Goal: Contribute content: Contribute content

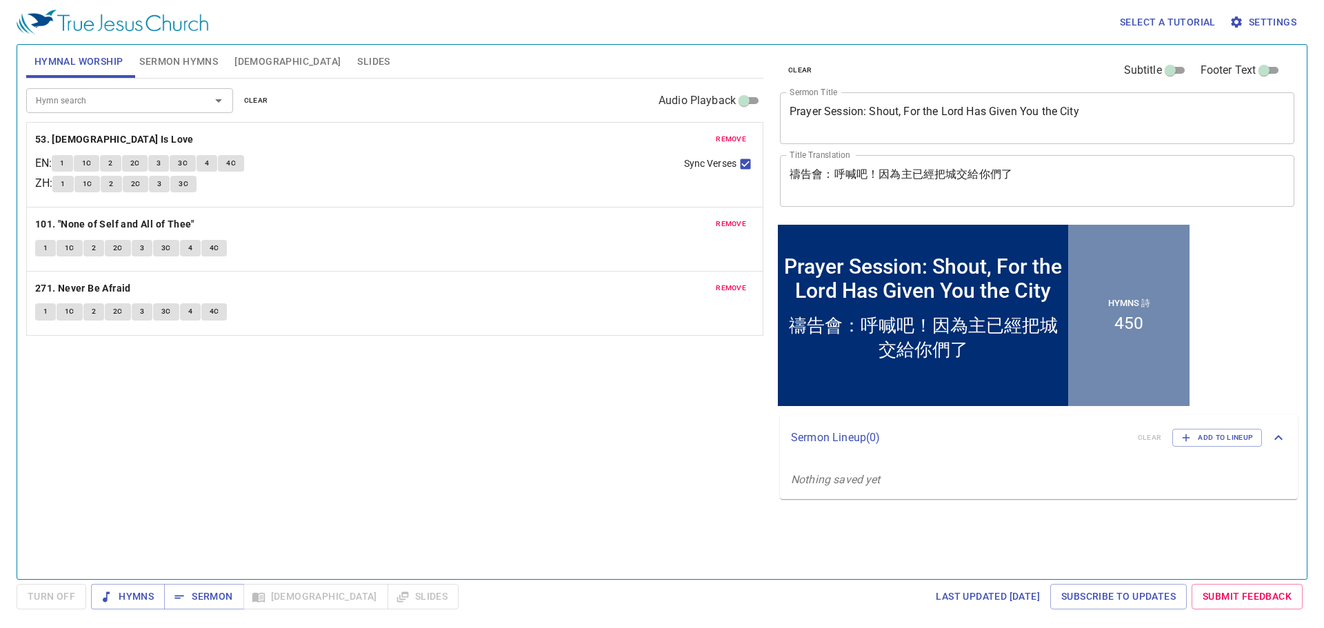
click at [244, 101] on span "clear" at bounding box center [256, 100] width 24 height 12
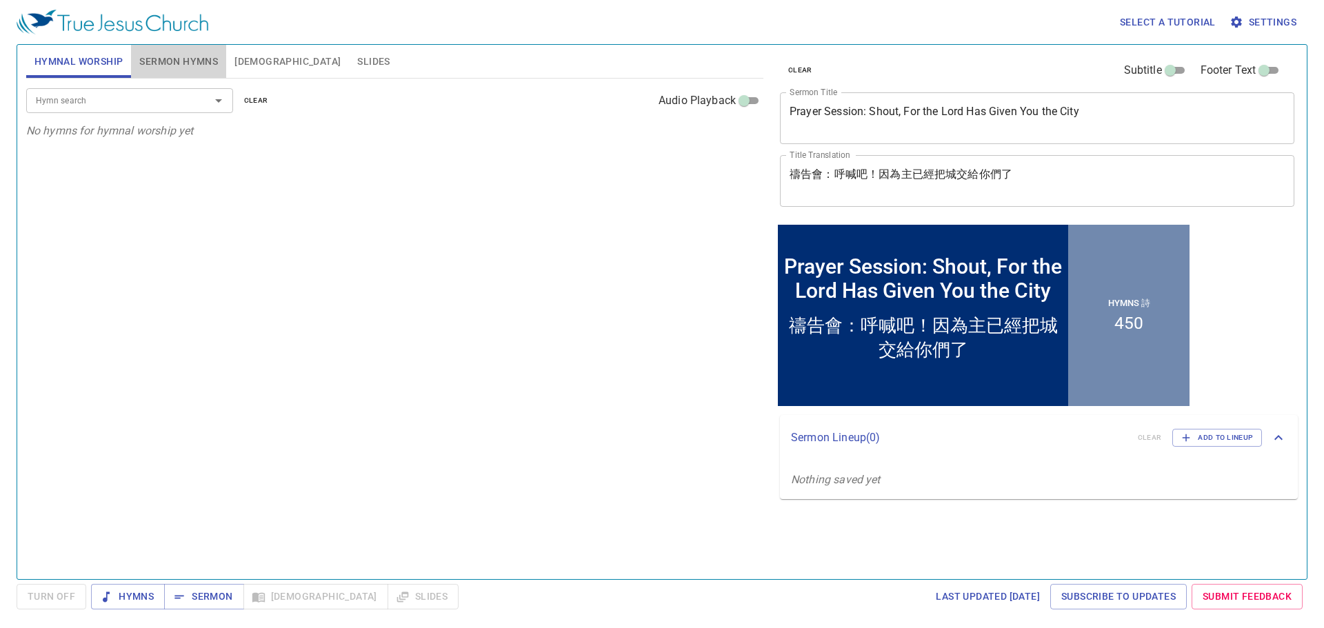
click at [199, 72] on button "Sermon Hymns" at bounding box center [178, 61] width 95 height 33
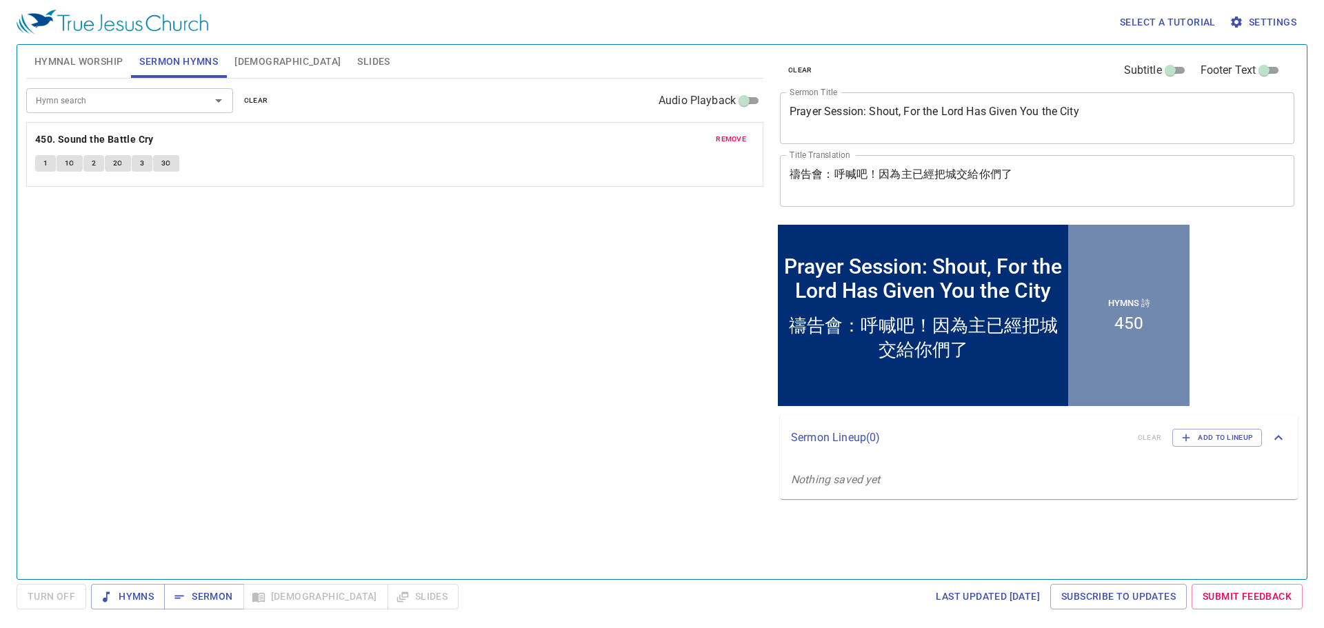
click at [254, 108] on button "clear" at bounding box center [256, 100] width 41 height 17
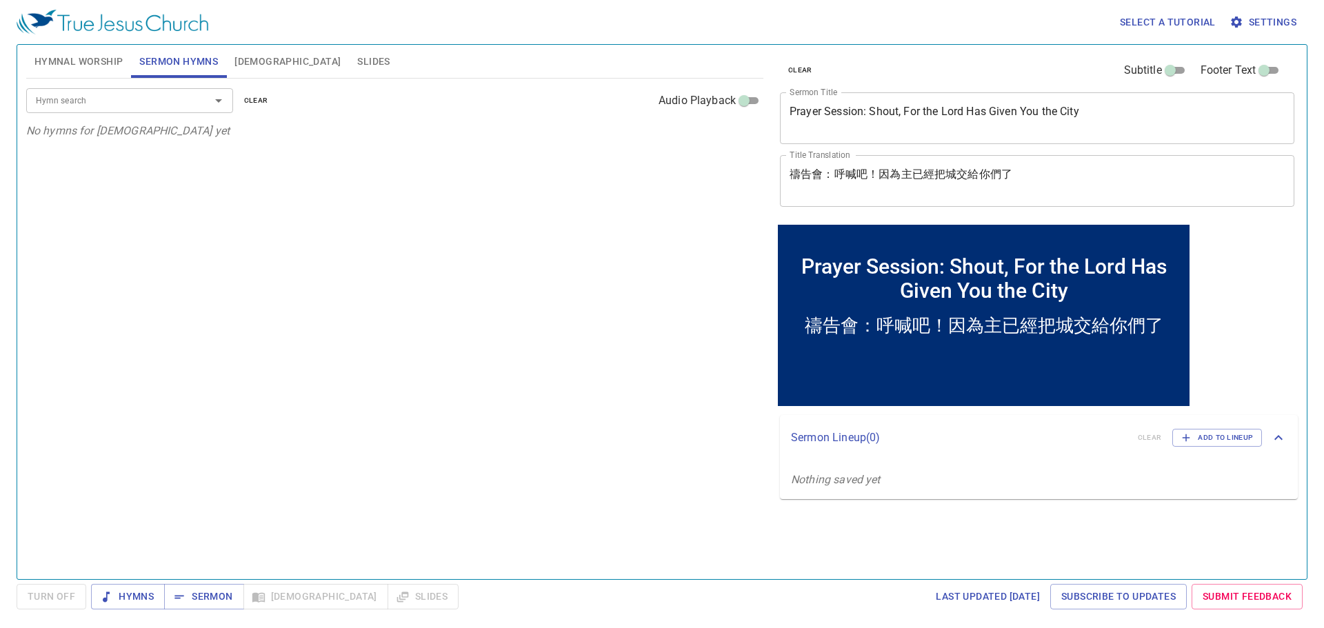
click at [259, 57] on span "[DEMOGRAPHIC_DATA]" at bounding box center [287, 61] width 106 height 17
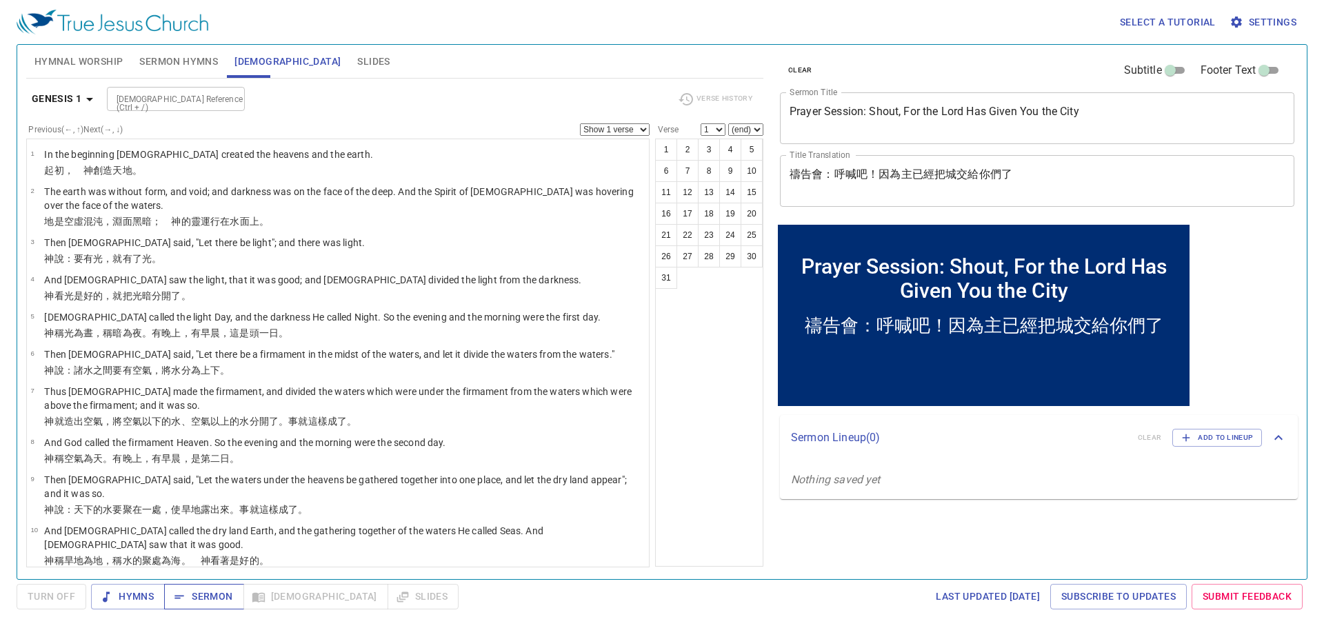
click at [219, 597] on span "Sermon" at bounding box center [203, 596] width 57 height 17
click at [884, 125] on textarea "Prayer Session: Shout, For the Lord Has Given You the City" at bounding box center [1036, 118] width 495 height 26
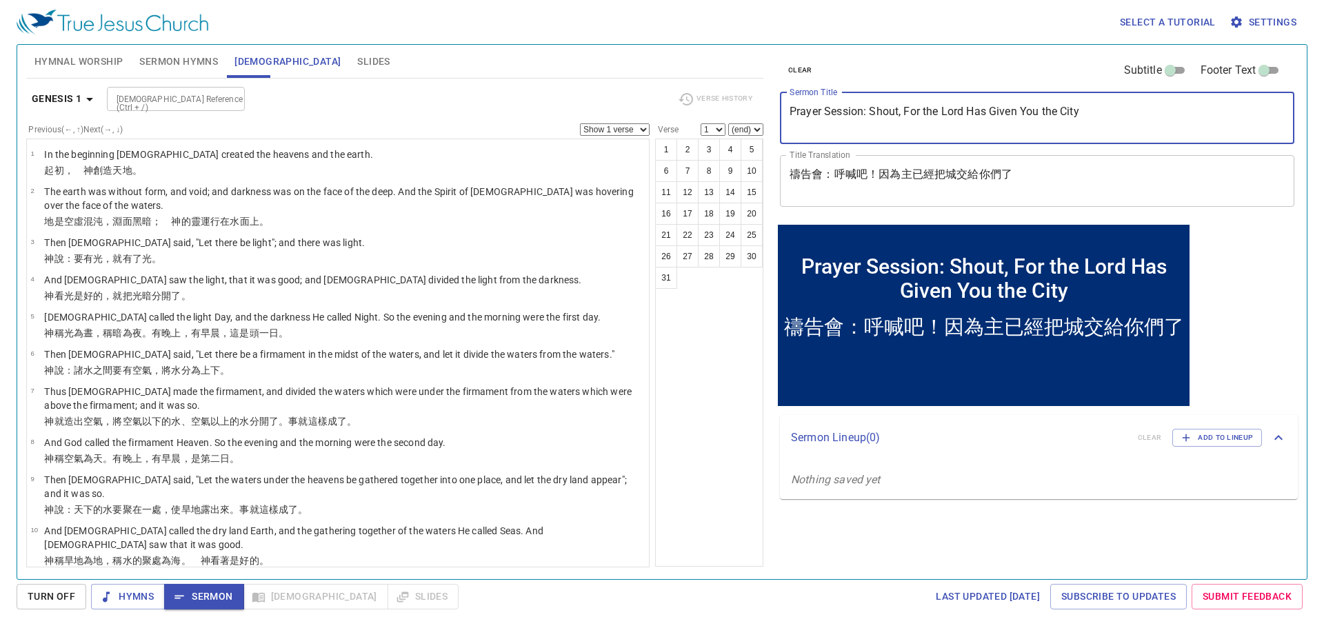
click at [884, 125] on textarea "Prayer Session: Shout, For the Lord Has Given You the City" at bounding box center [1036, 118] width 495 height 26
paste textarea "不可空手朝見[DEMOGRAPHIC_DATA] Do not Appear in front of [DEMOGRAPHIC_DATA] empty-han…"
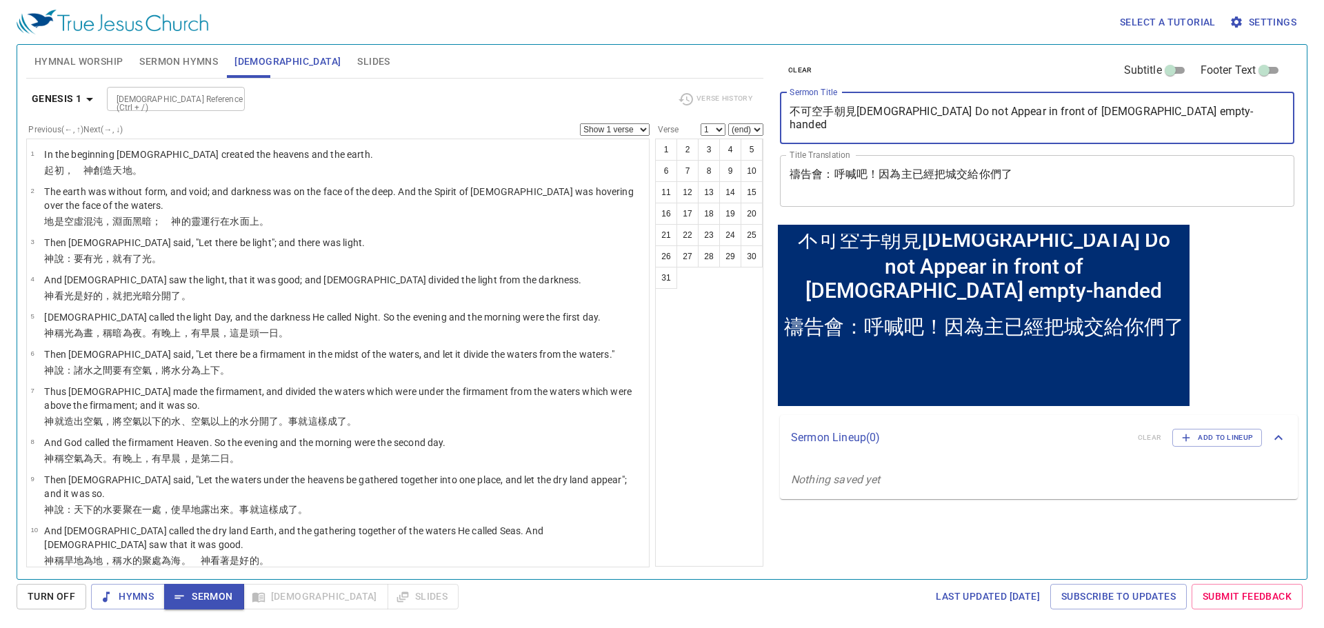
drag, startPoint x: 867, startPoint y: 111, endPoint x: 694, endPoint y: 112, distance: 173.7
click at [694, 112] on div "Hymnal Worship Sermon Hymns [DEMOGRAPHIC_DATA] Slides Hymn search Hymn search c…" at bounding box center [662, 306] width 1282 height 534
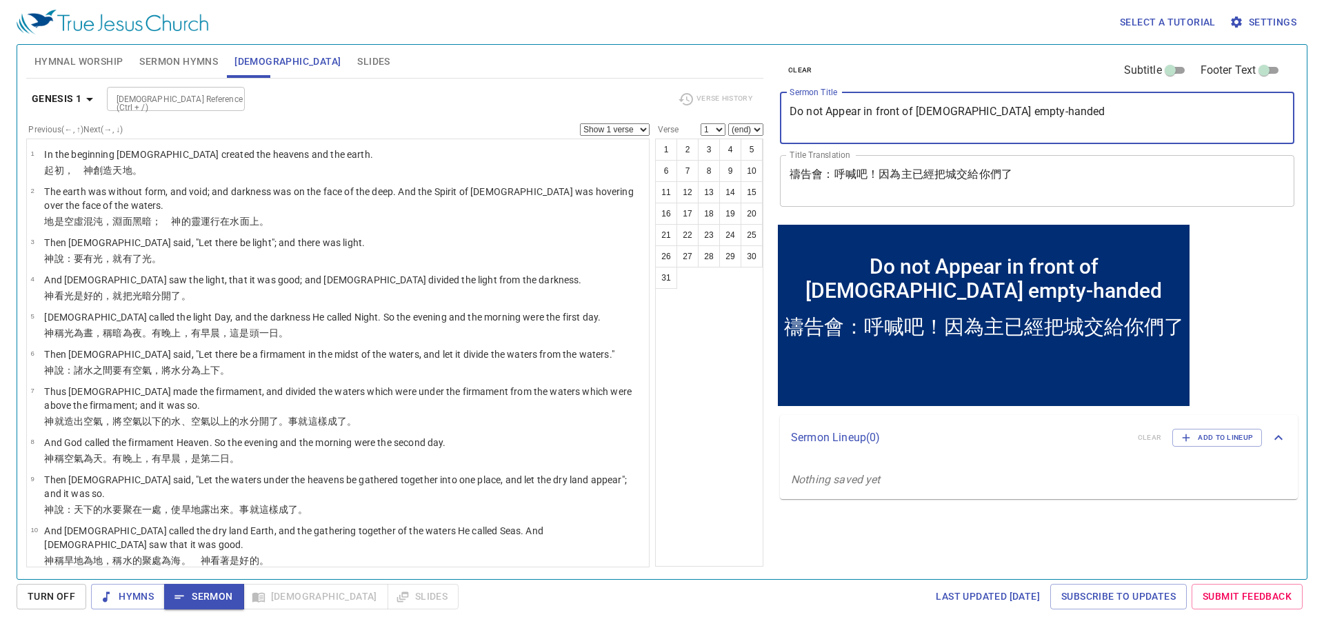
type textarea "Do not Appear in front of [DEMOGRAPHIC_DATA] empty-handed"
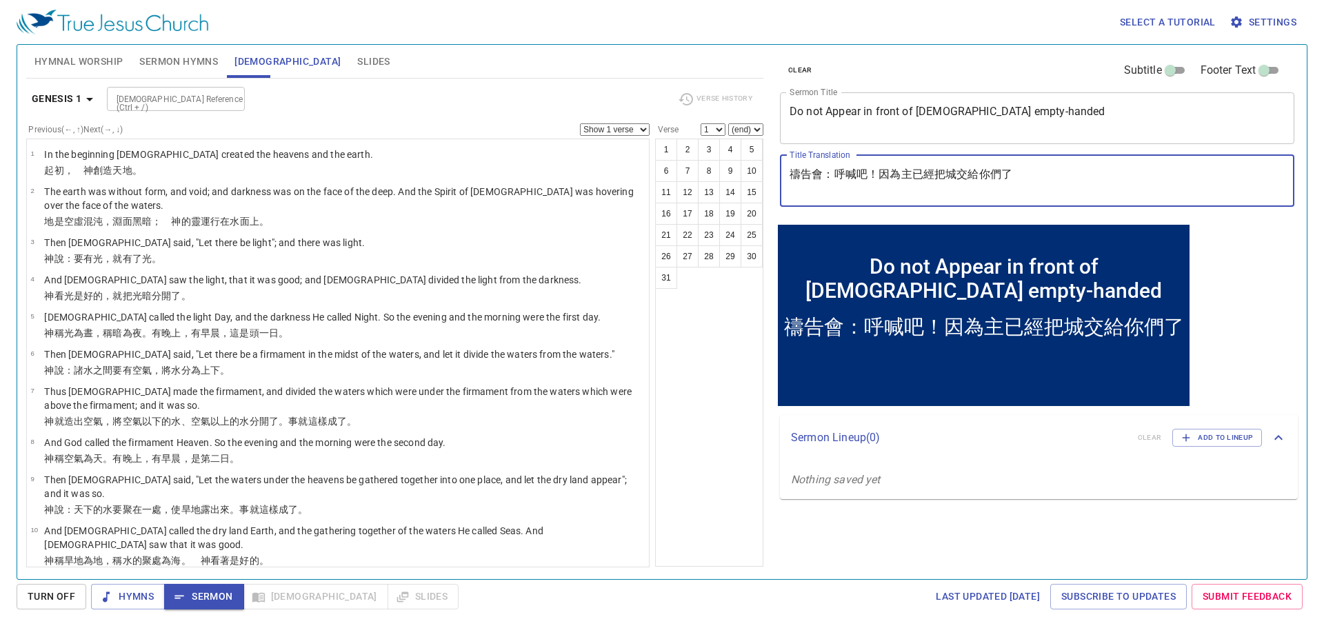
paste textarea "不可空手朝見[DEMOGRAPHIC_DATA]"
type textarea "不可空手朝見[DEMOGRAPHIC_DATA]"
click at [188, 57] on span "Sermon Hymns" at bounding box center [178, 61] width 79 height 17
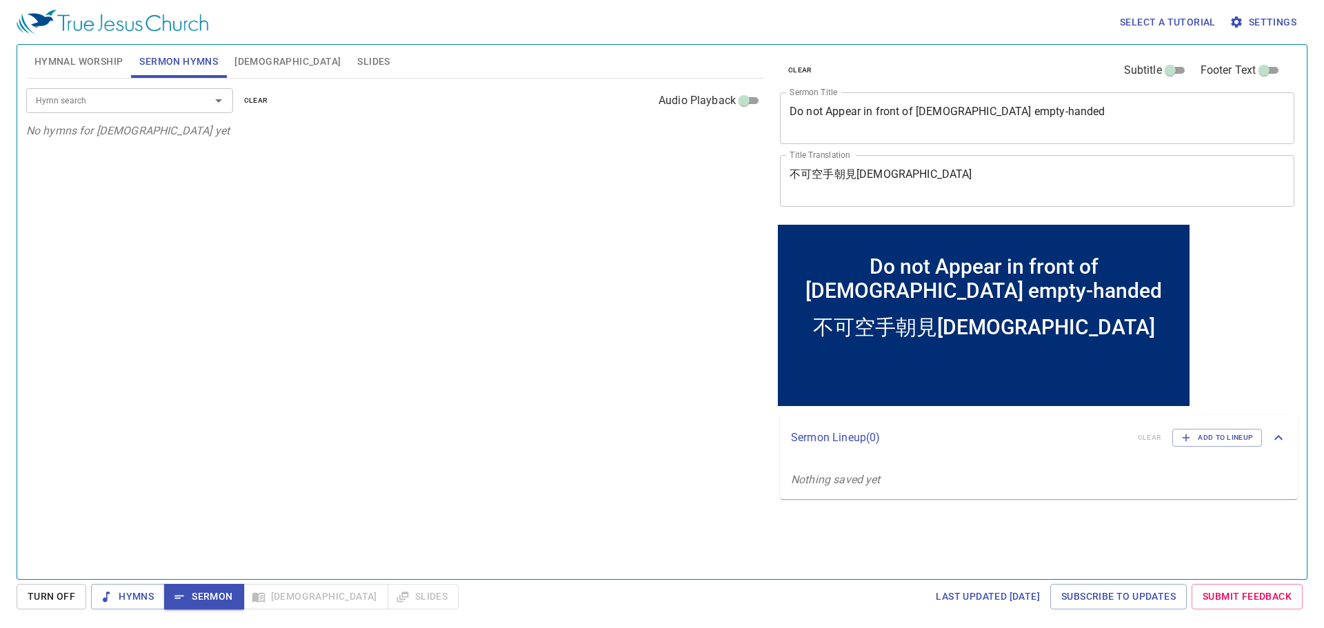
click at [182, 103] on input "Hymn search" at bounding box center [109, 100] width 158 height 16
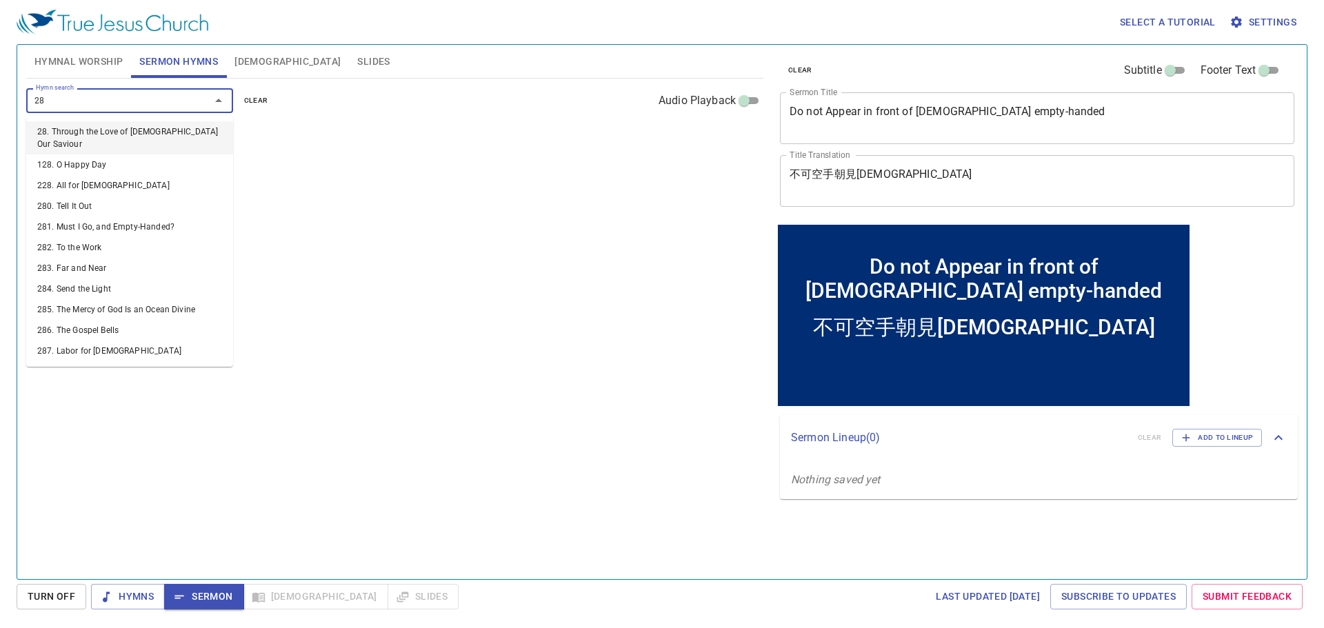
type input "281"
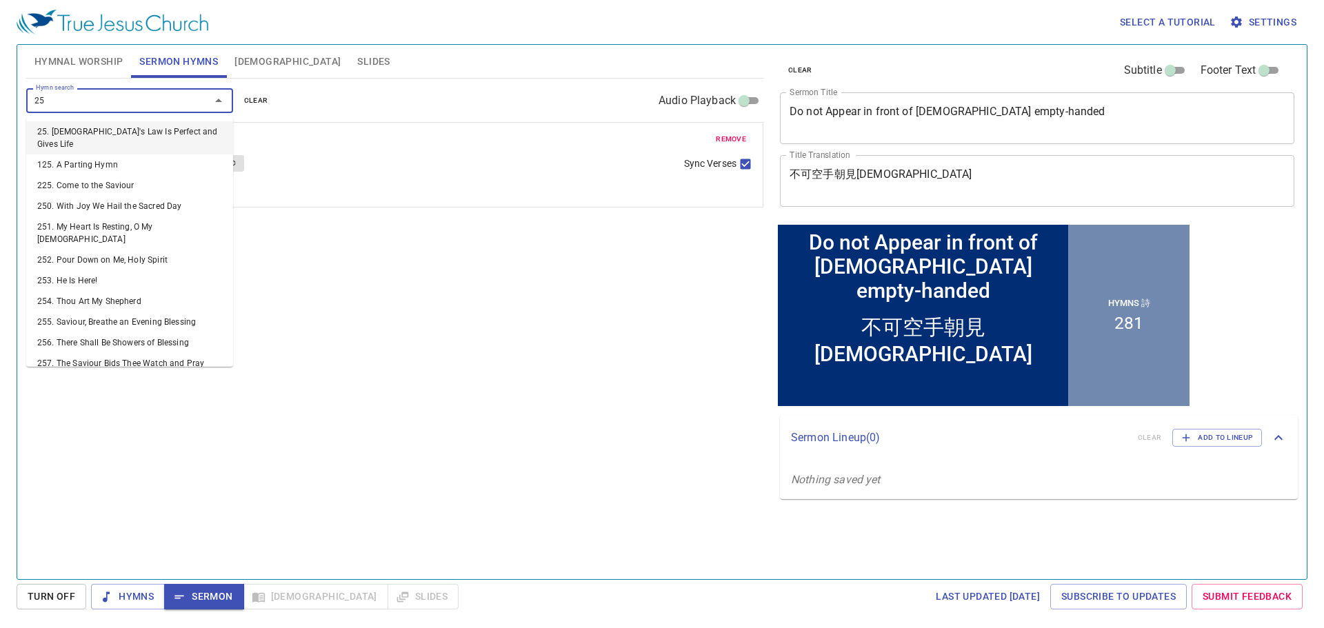
type input "256"
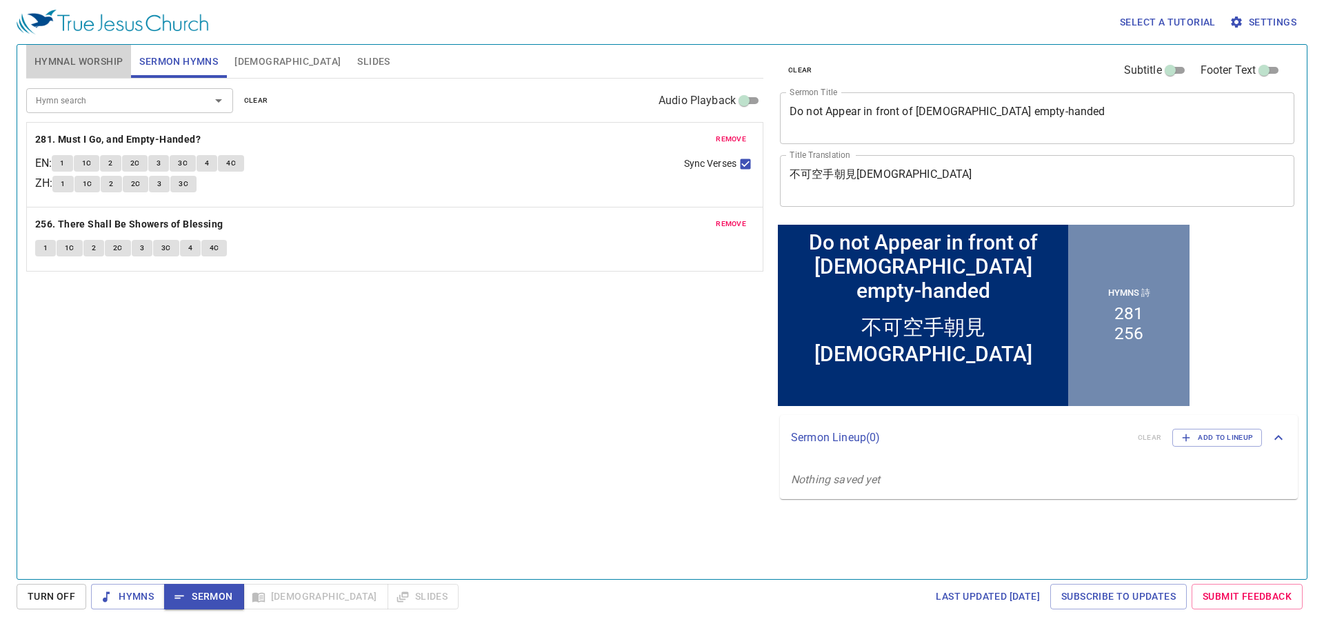
click at [88, 68] on span "Hymnal Worship" at bounding box center [78, 61] width 89 height 17
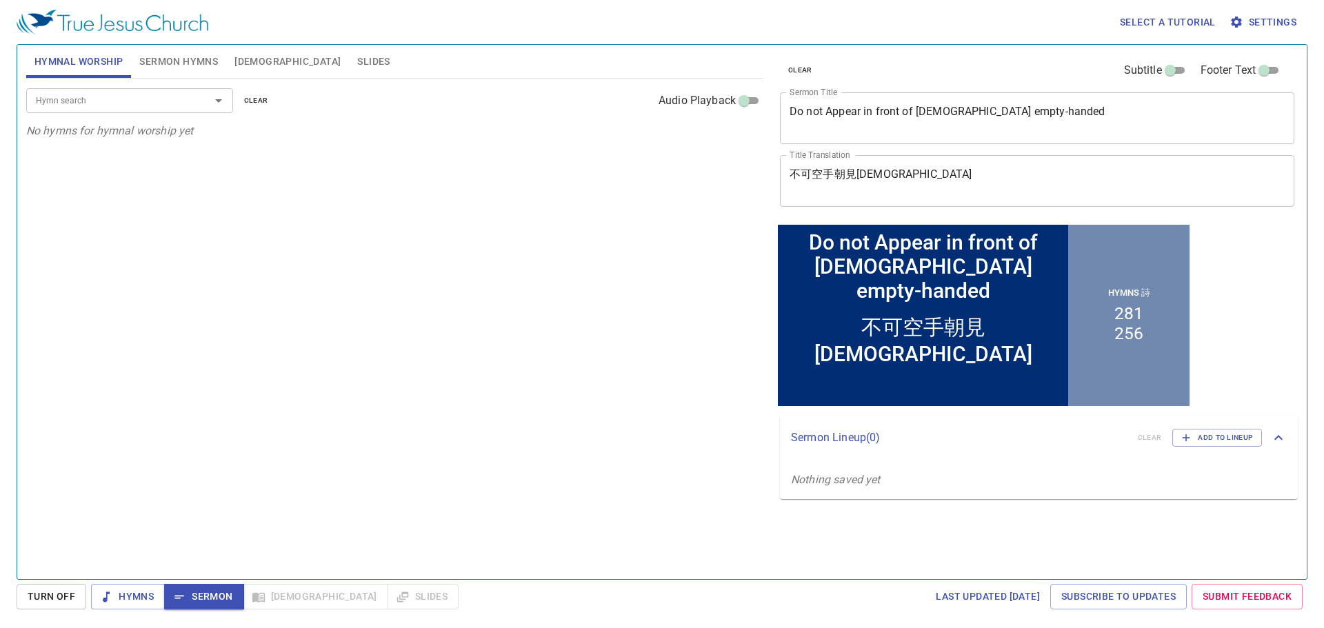
click at [986, 103] on div "Do not Appear in front of [DEMOGRAPHIC_DATA] empty-handed x Sermon Title" at bounding box center [1037, 118] width 514 height 52
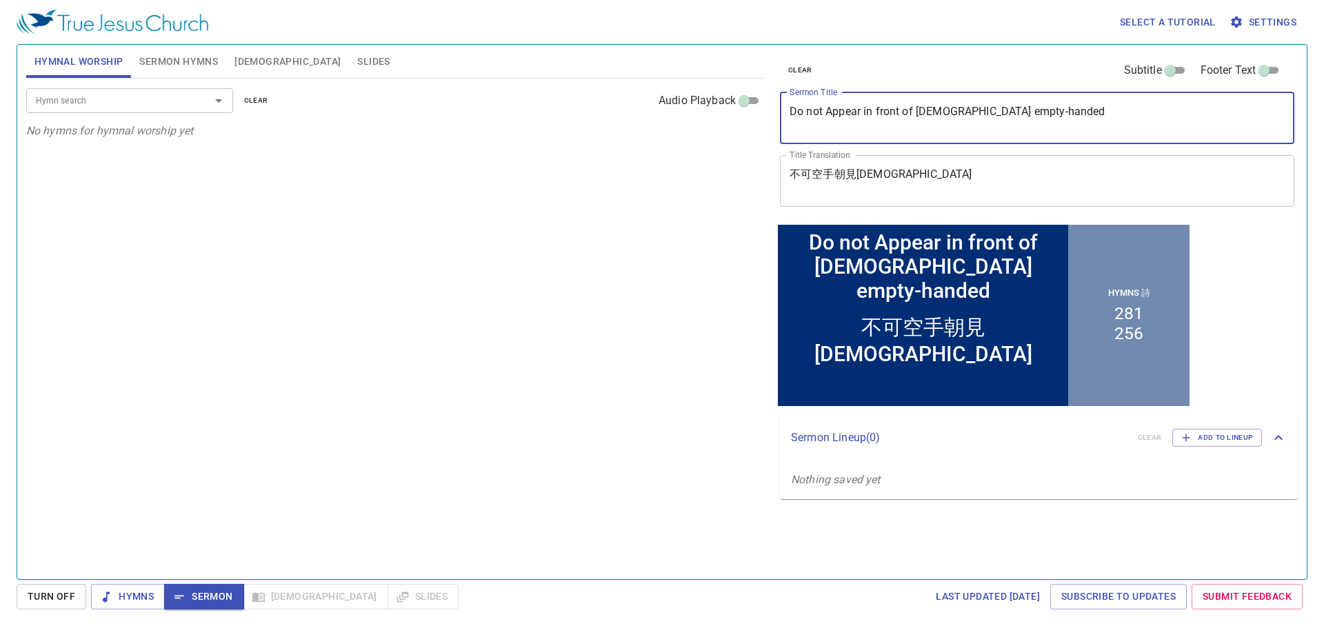
click at [970, 117] on textarea "Do not Appear in front of [DEMOGRAPHIC_DATA] empty-handed" at bounding box center [1036, 118] width 495 height 26
click at [947, 112] on textarea "Do not Appear in front of [DEMOGRAPHIC_DATA] empty-handed" at bounding box center [1036, 118] width 495 height 26
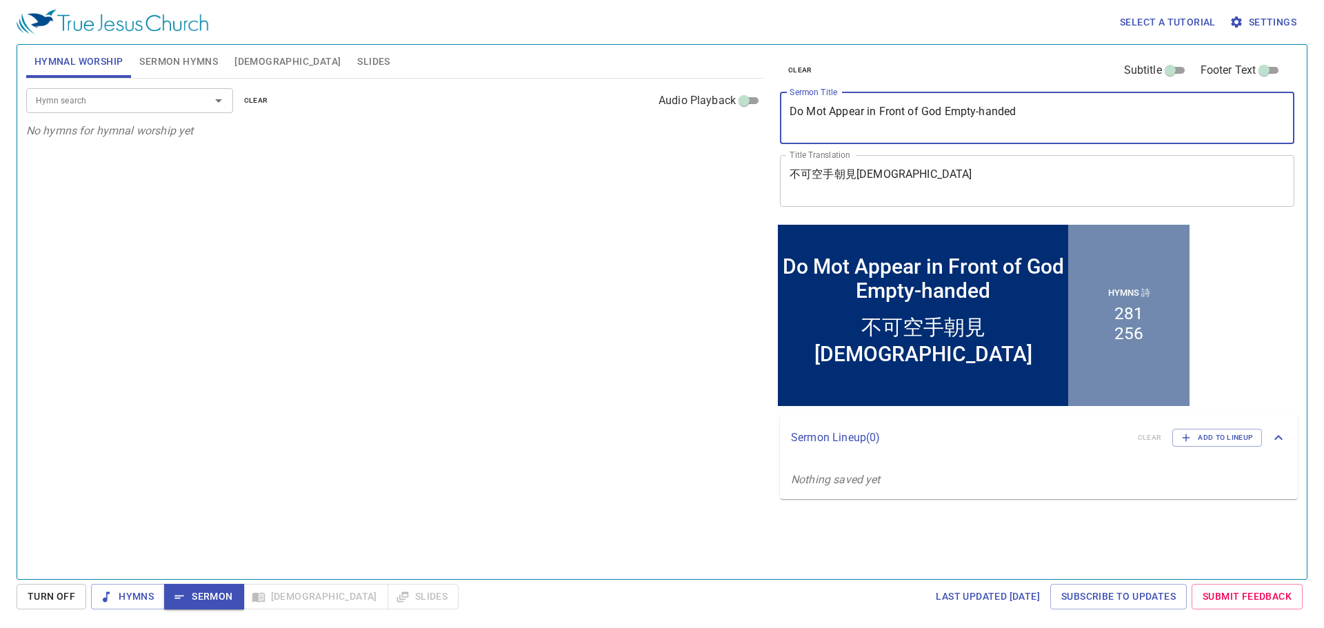
click at [956, 110] on textarea "Do Mot Appear in Front of God Empty-handed" at bounding box center [1036, 118] width 495 height 26
type textarea "Do Mot Appear in Front of God Empty-handed"
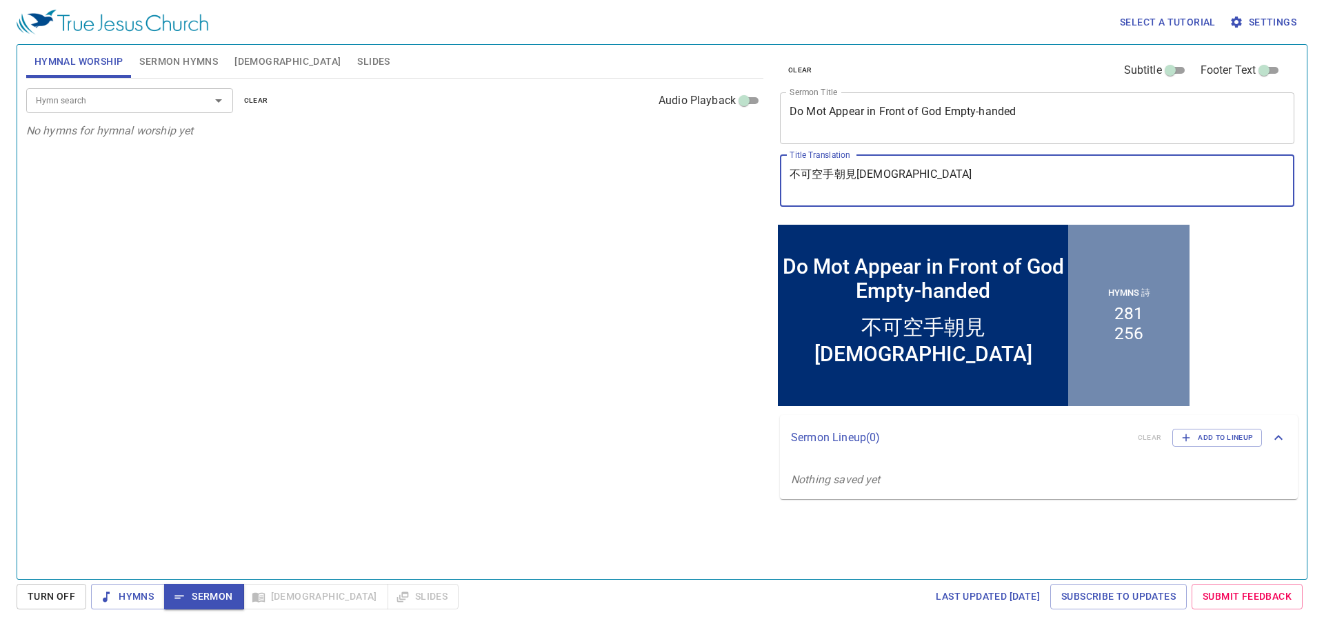
click at [849, 183] on textarea "不可空手朝見[DEMOGRAPHIC_DATA]" at bounding box center [1036, 181] width 495 height 26
click at [157, 85] on div "Hymn search Hymn search clear Audio Playback" at bounding box center [394, 101] width 737 height 44
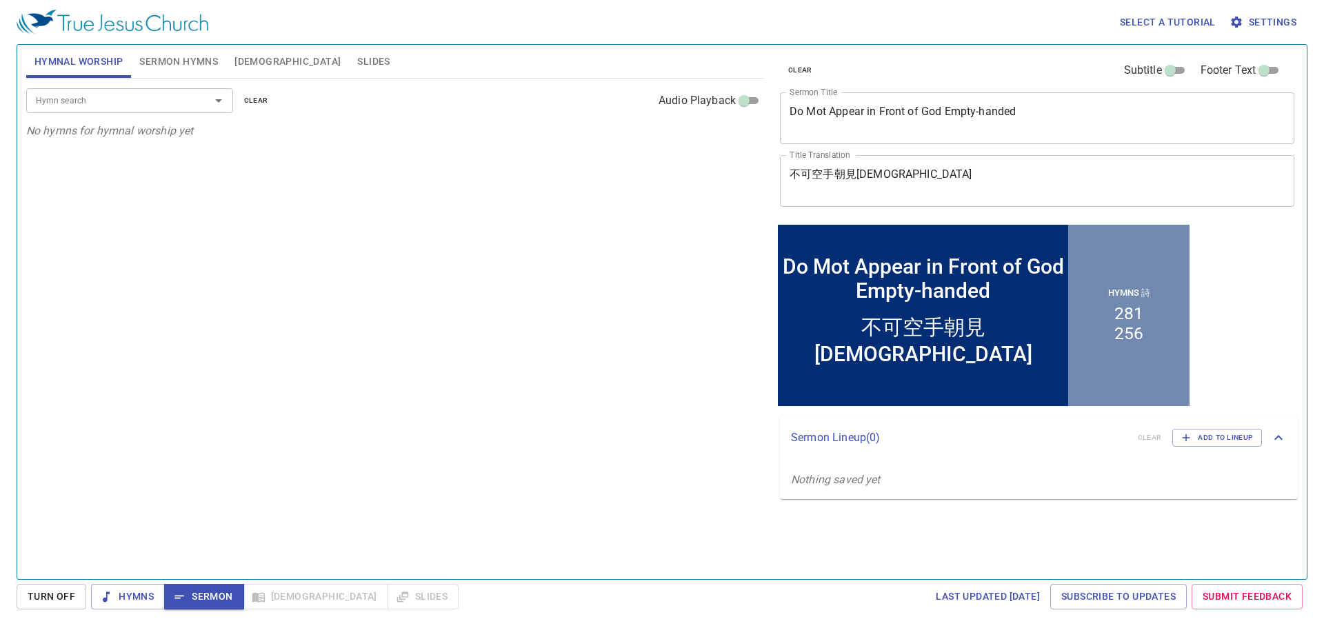
click at [149, 102] on input "Hymn search" at bounding box center [109, 100] width 158 height 16
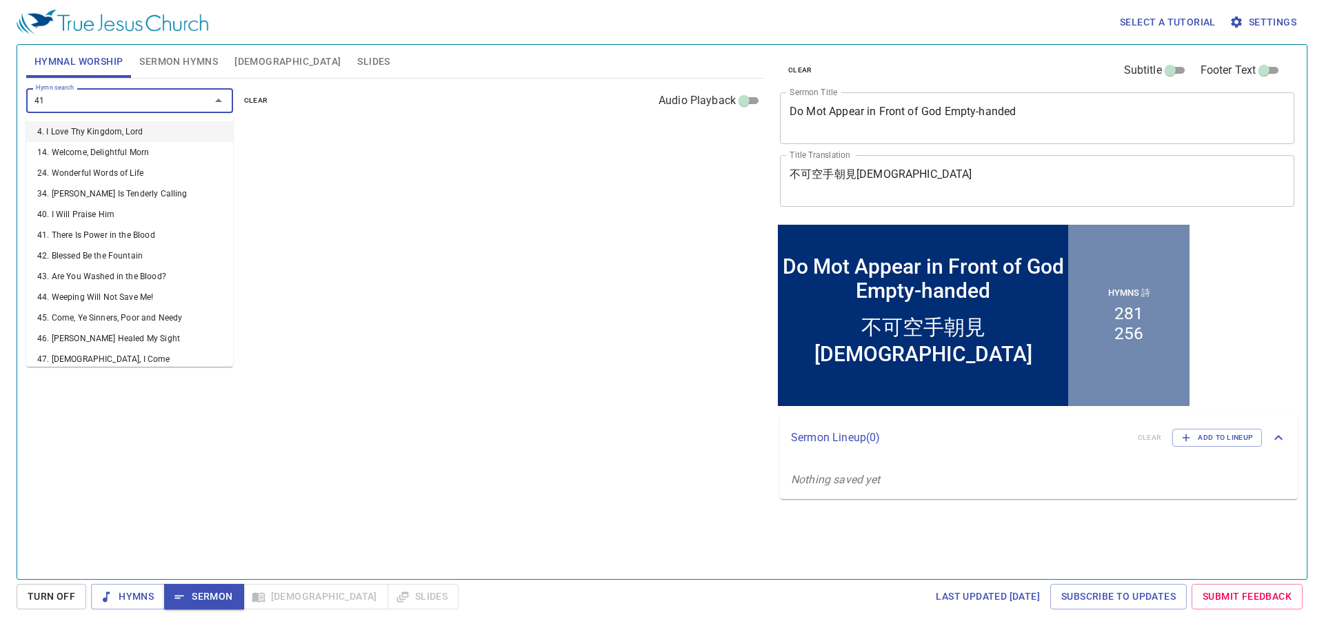
type input "419"
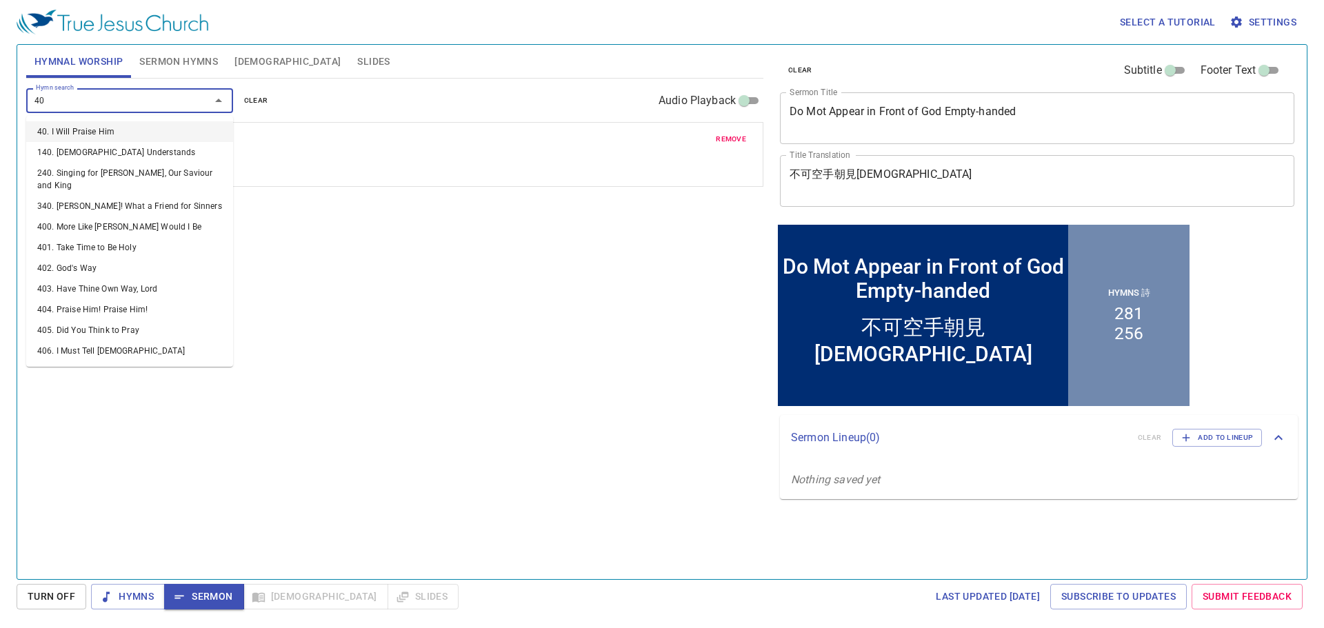
type input "401"
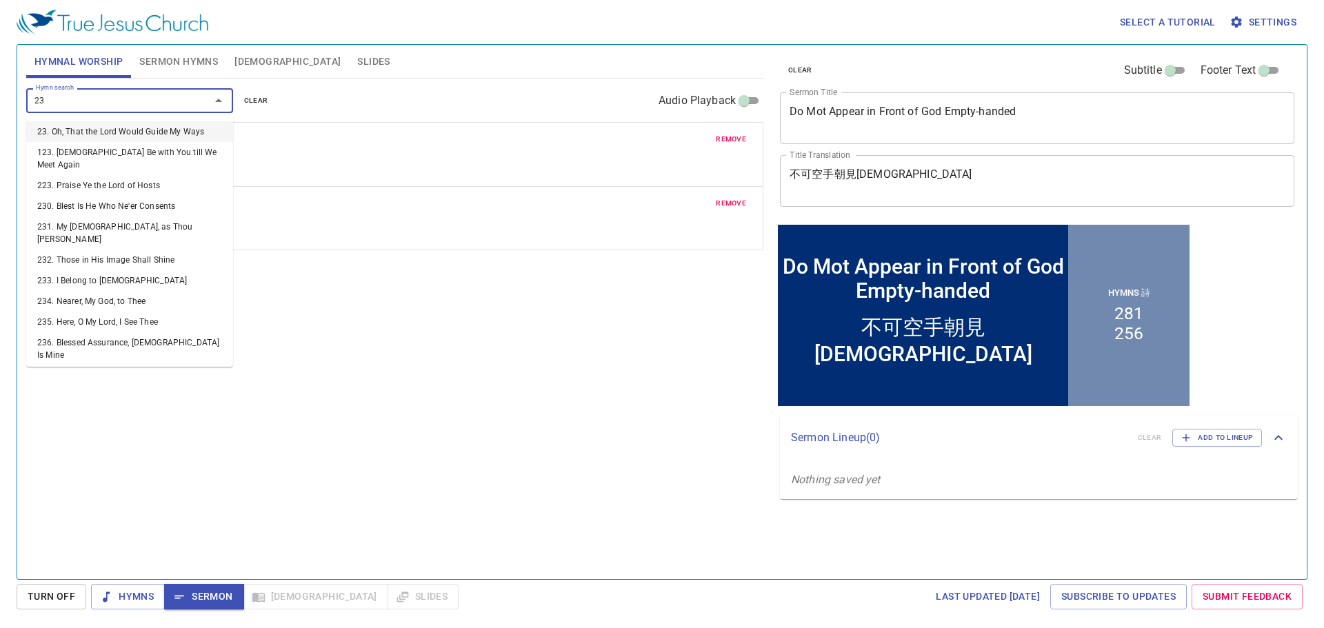
type input "232"
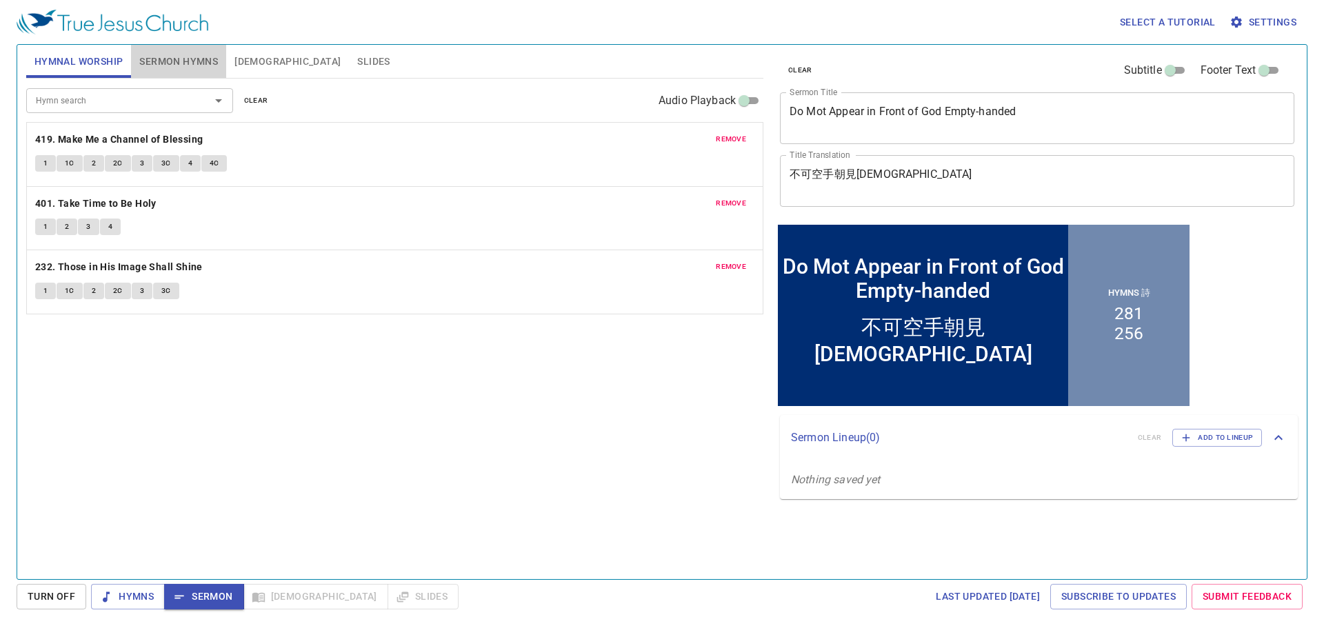
click at [170, 69] on span "Sermon Hymns" at bounding box center [178, 61] width 79 height 17
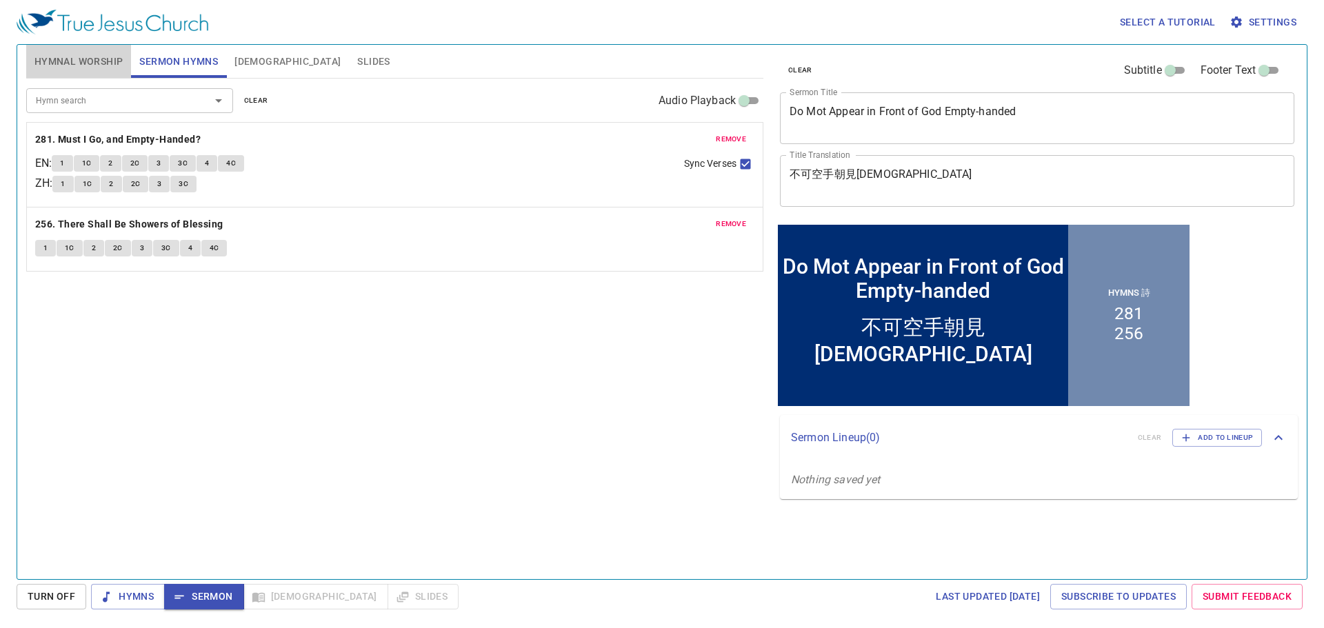
click at [110, 63] on span "Hymnal Worship" at bounding box center [78, 61] width 89 height 17
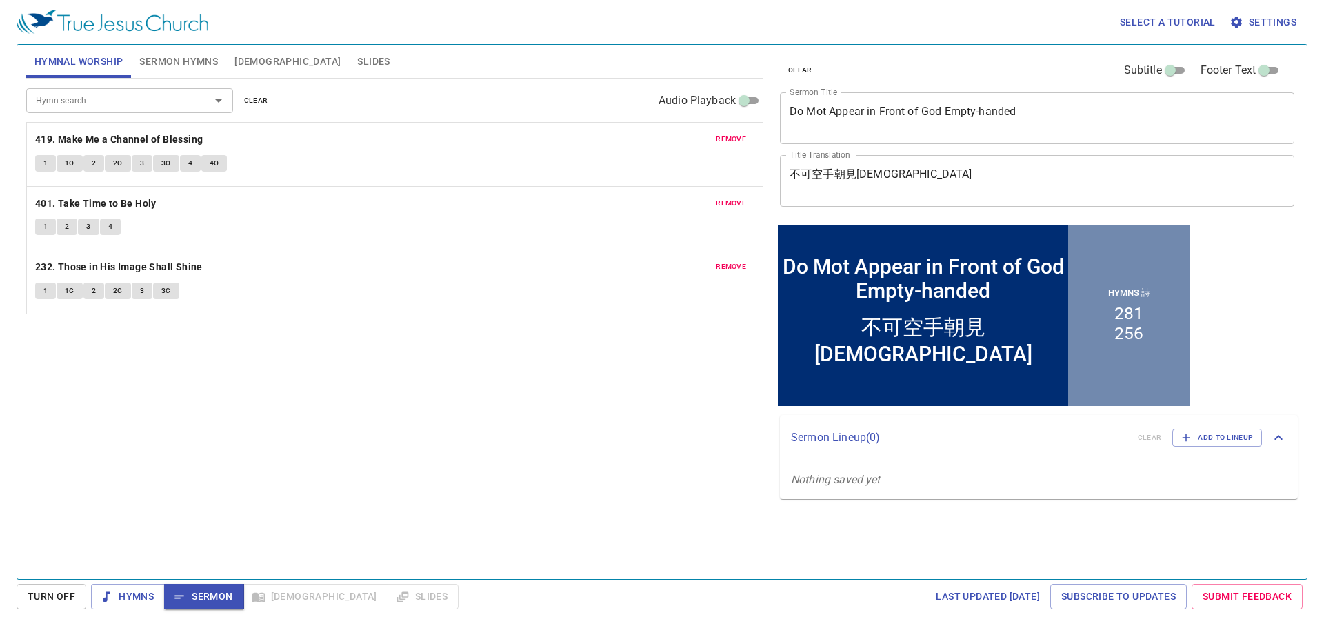
click at [586, 479] on div "Hymn search Hymn search clear Audio Playback remove 419. Make Me a Channel of B…" at bounding box center [394, 323] width 737 height 489
click at [48, 162] on button "1" at bounding box center [45, 163] width 21 height 17
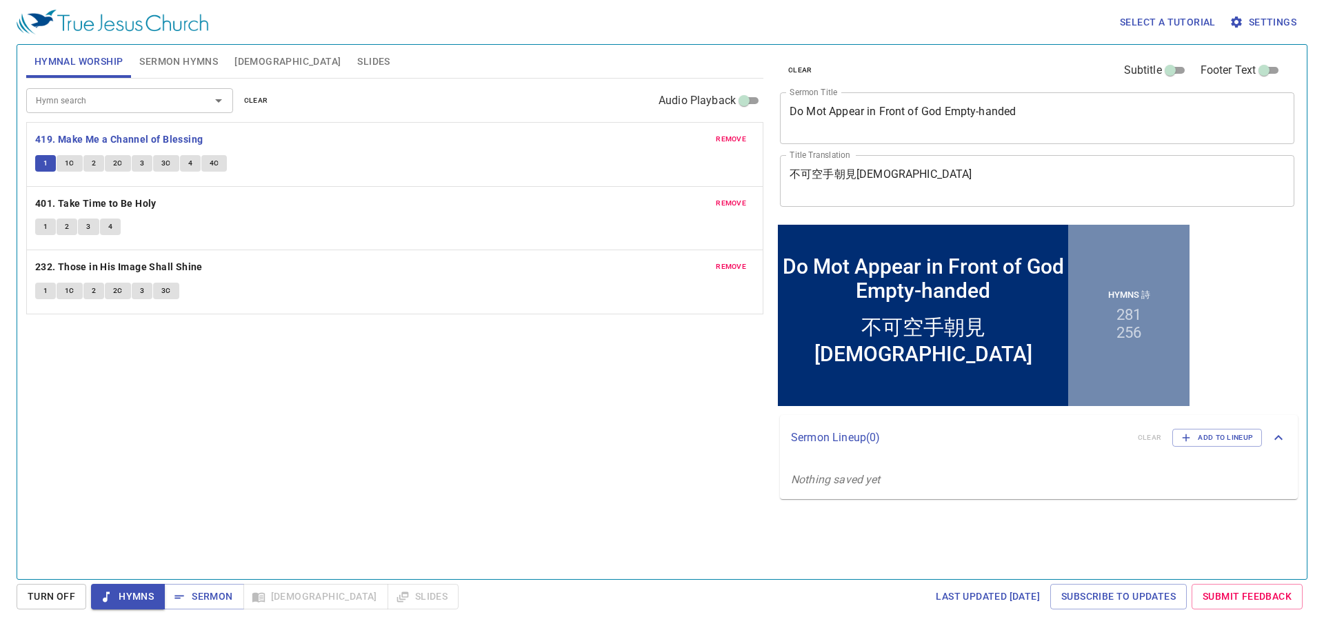
click at [47, 163] on span "1" at bounding box center [45, 163] width 4 height 12
click at [85, 139] on b "419. Make Me a Channel of Blessing" at bounding box center [119, 139] width 168 height 17
click at [439, 398] on div "Hymn search Hymn search clear Audio Playback remove 419. Make Me a Channel of B…" at bounding box center [394, 323] width 737 height 489
click at [528, 321] on div "Hymn search Hymn search clear Audio Playback remove 419. Make Me a Channel of B…" at bounding box center [394, 323] width 737 height 489
click at [52, 161] on button "1" at bounding box center [45, 163] width 21 height 17
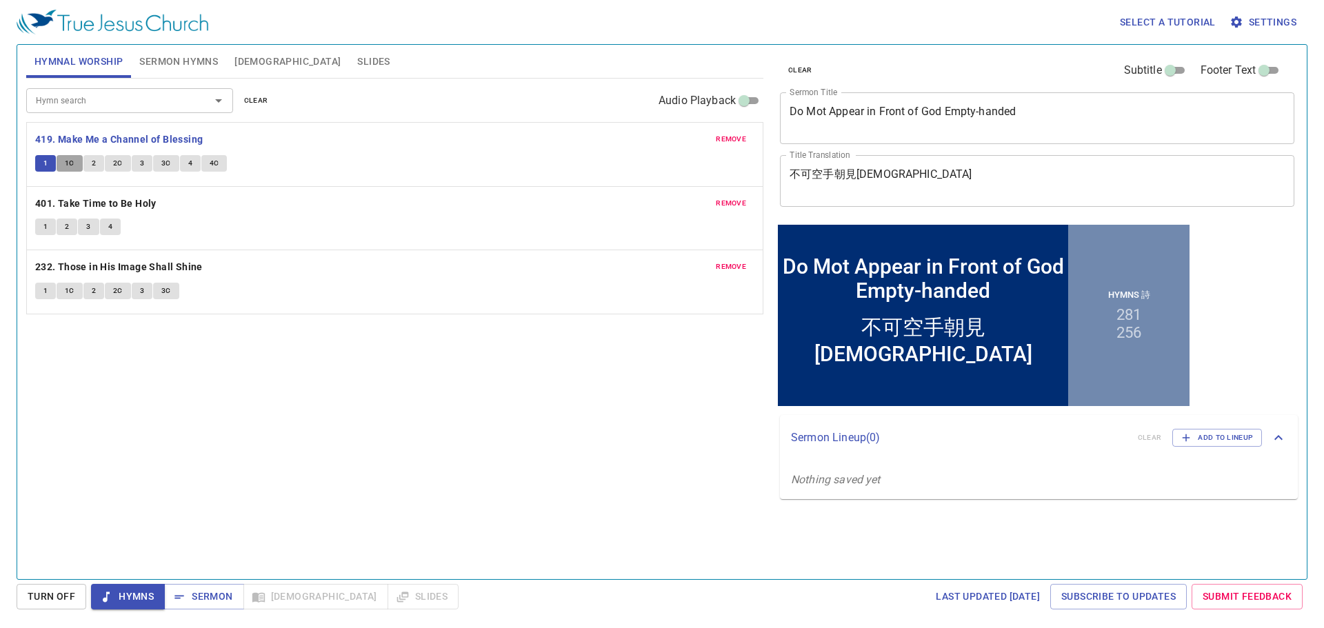
click at [72, 163] on span "1C" at bounding box center [70, 163] width 10 height 12
